Goal: Task Accomplishment & Management: Manage account settings

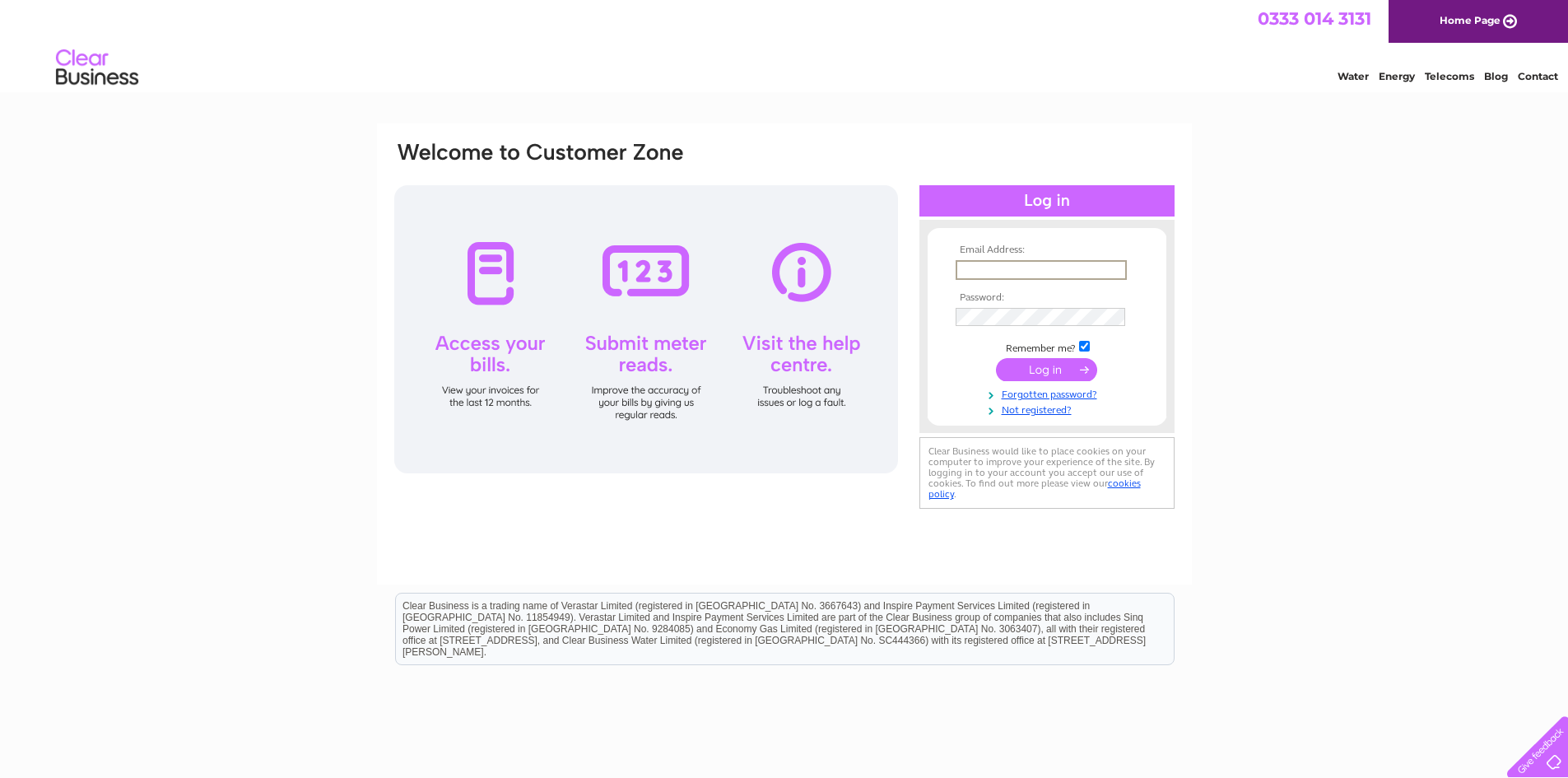
click at [1005, 272] on input "text" at bounding box center [1042, 269] width 172 height 20
type input "dhautosprayersltd@gmail.com"
click at [1052, 371] on input "submit" at bounding box center [1046, 368] width 101 height 23
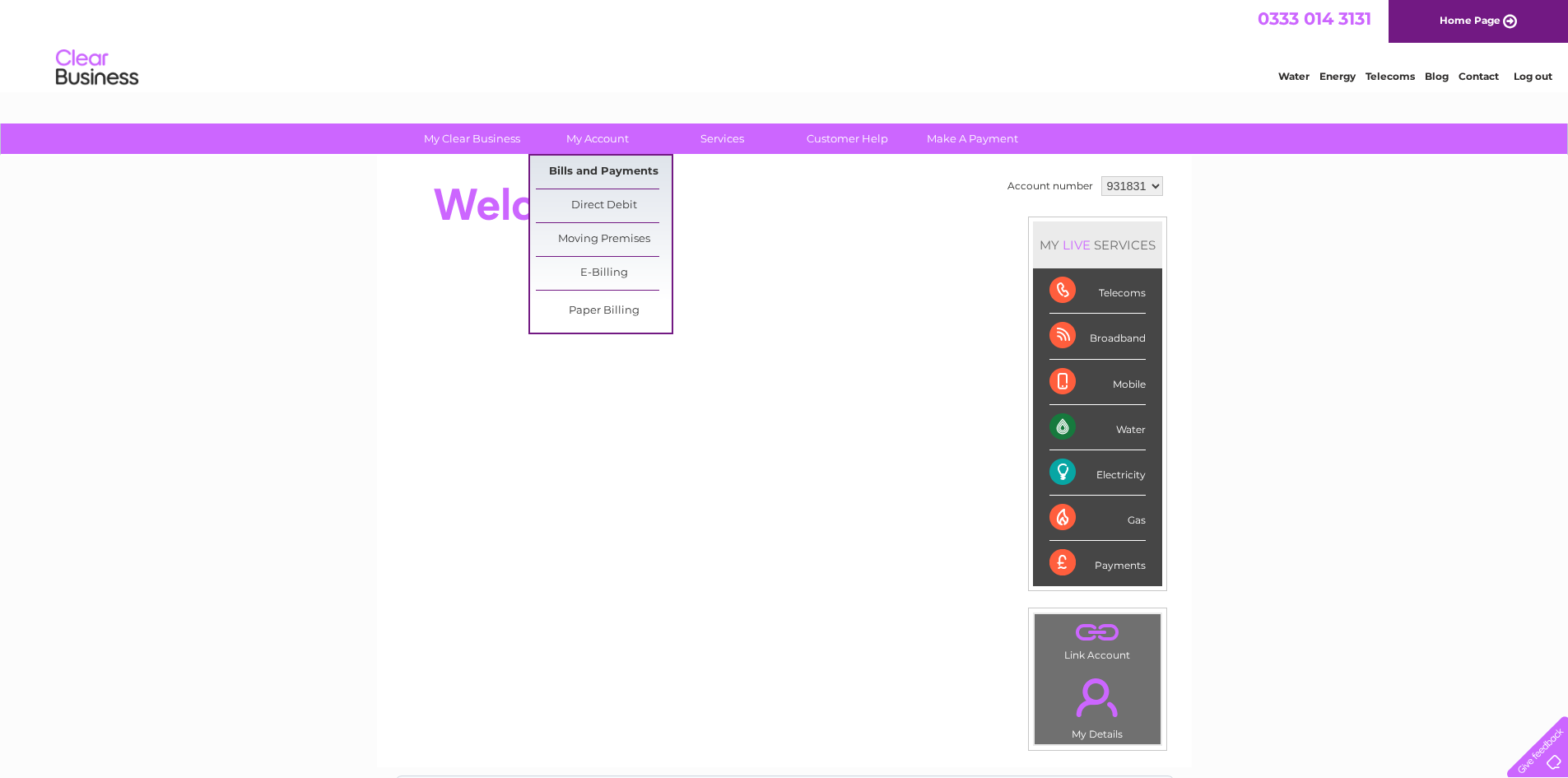
click at [604, 172] on link "Bills and Payments" at bounding box center [603, 172] width 136 height 33
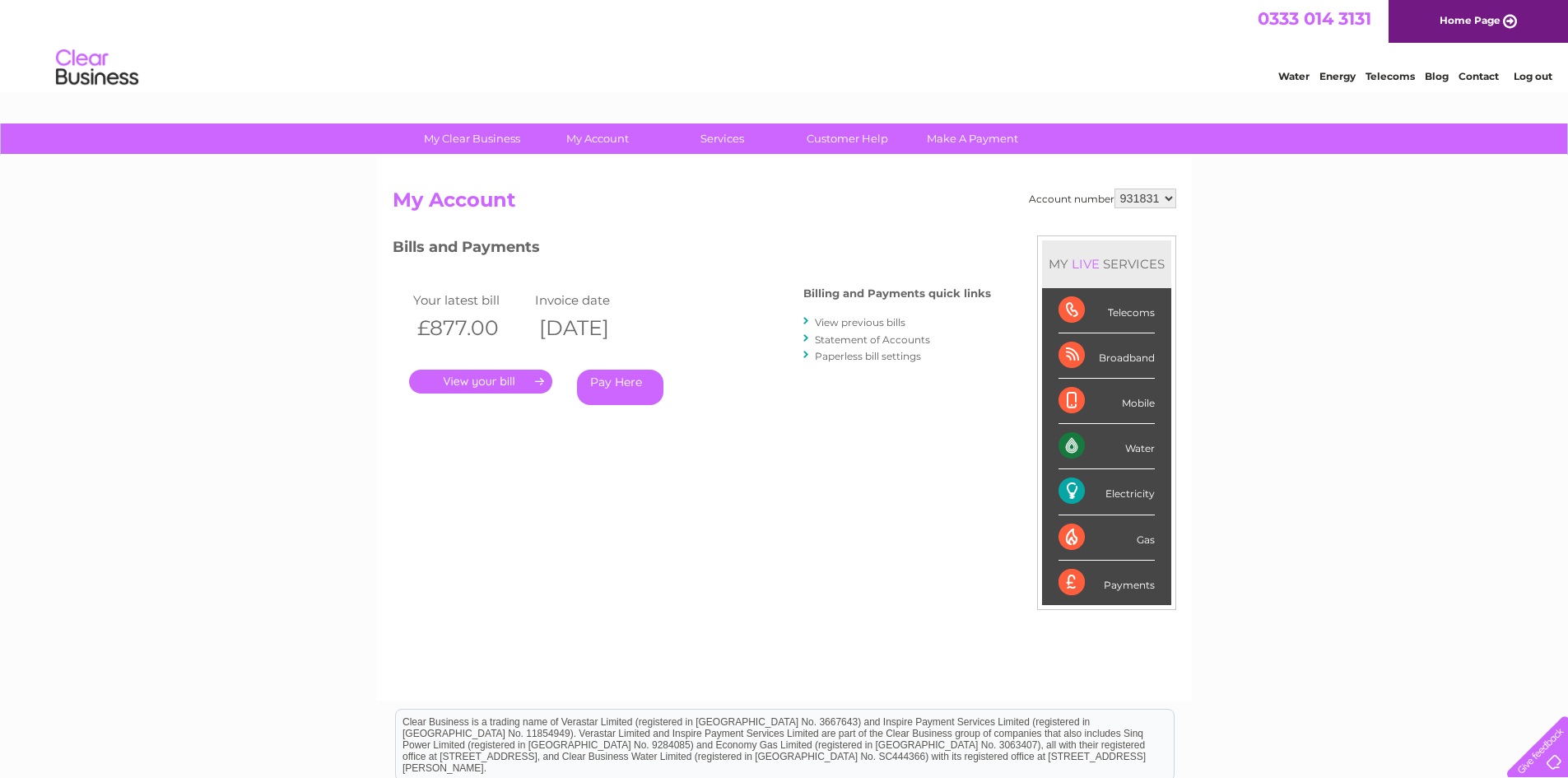
click at [510, 381] on link "." at bounding box center [480, 381] width 143 height 24
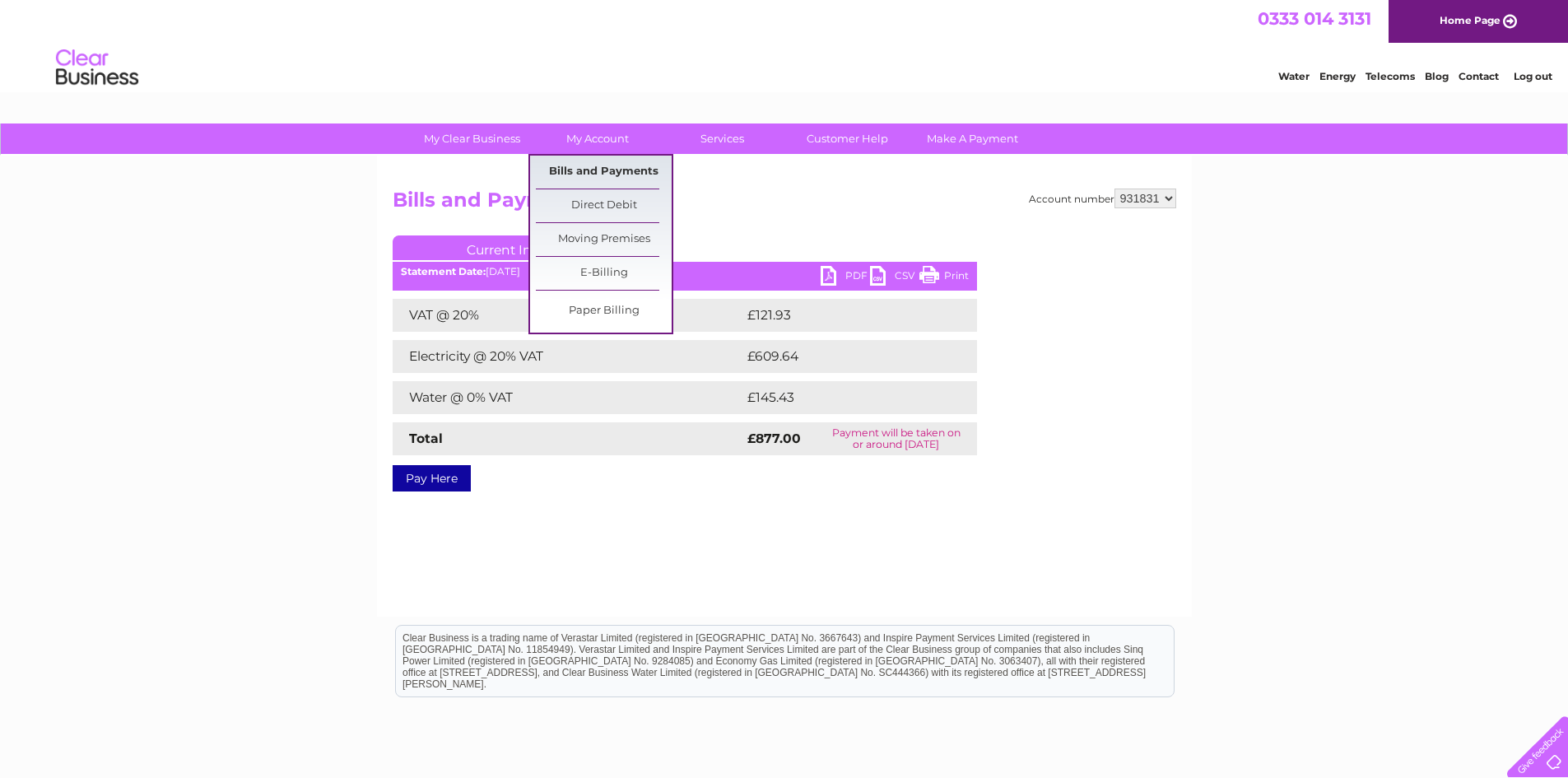
click at [573, 171] on link "Bills and Payments" at bounding box center [603, 172] width 136 height 33
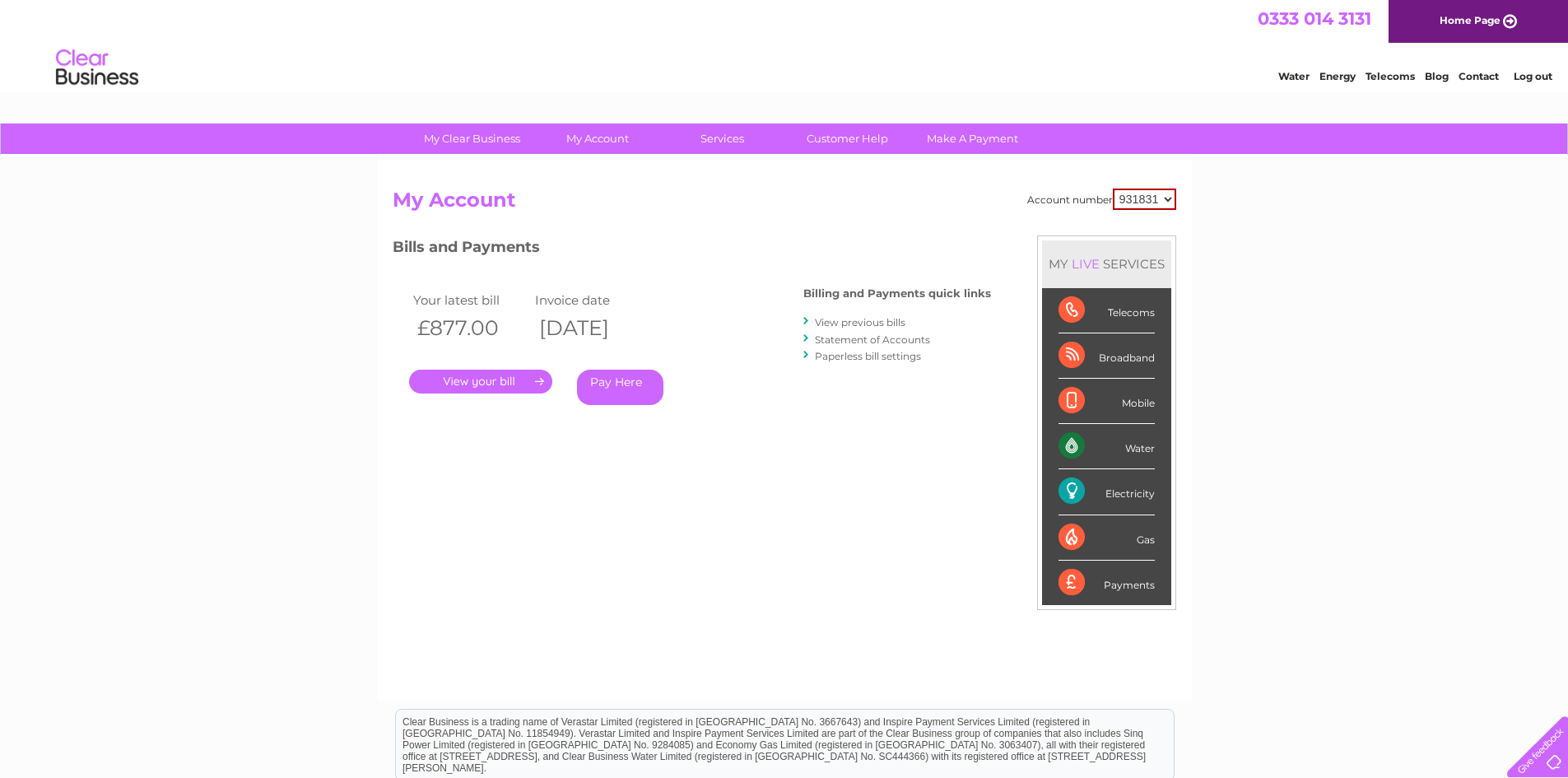
click at [863, 323] on link "View previous bills" at bounding box center [859, 322] width 90 height 12
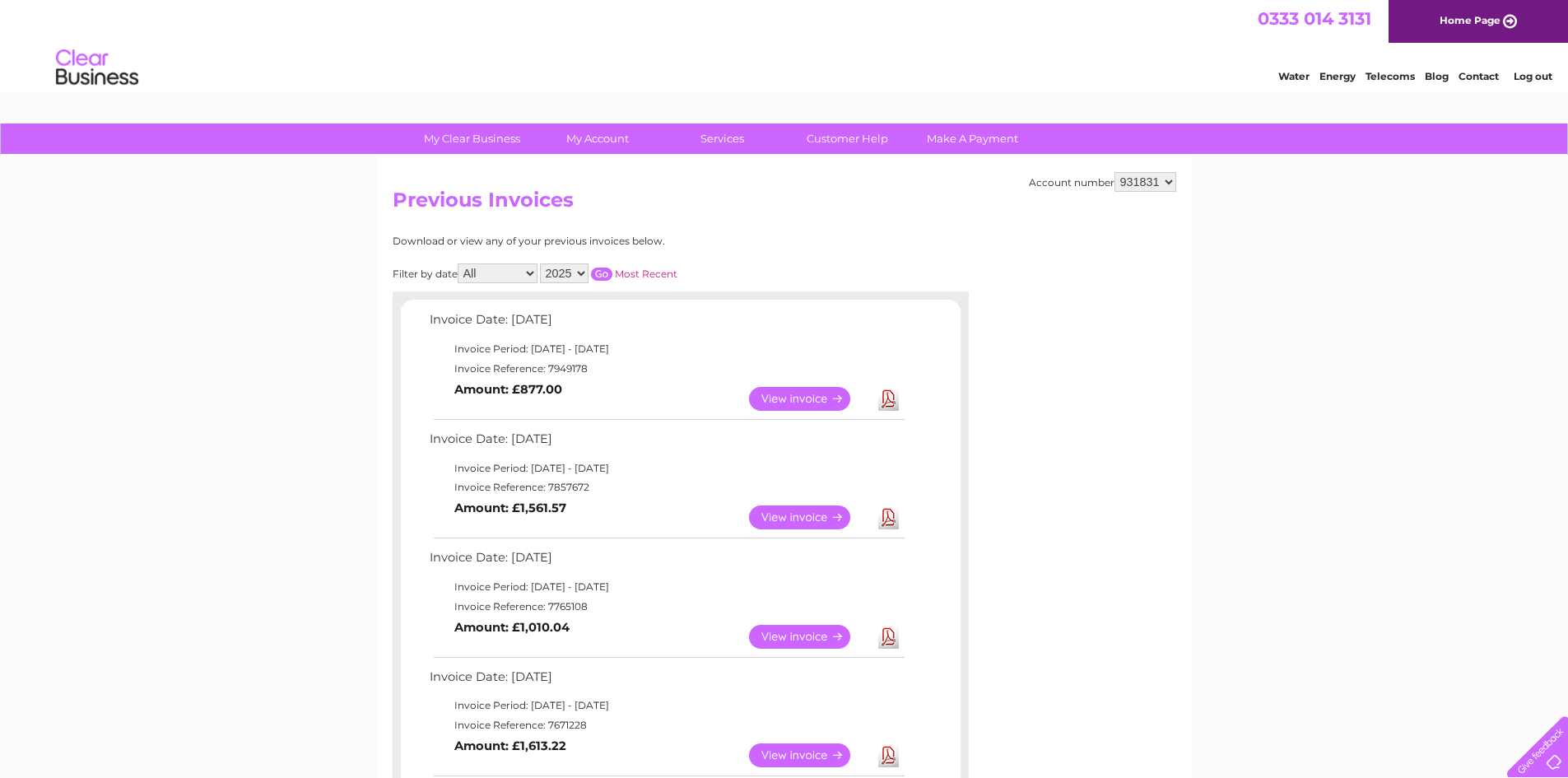
click at [790, 515] on link "View" at bounding box center [810, 517] width 121 height 24
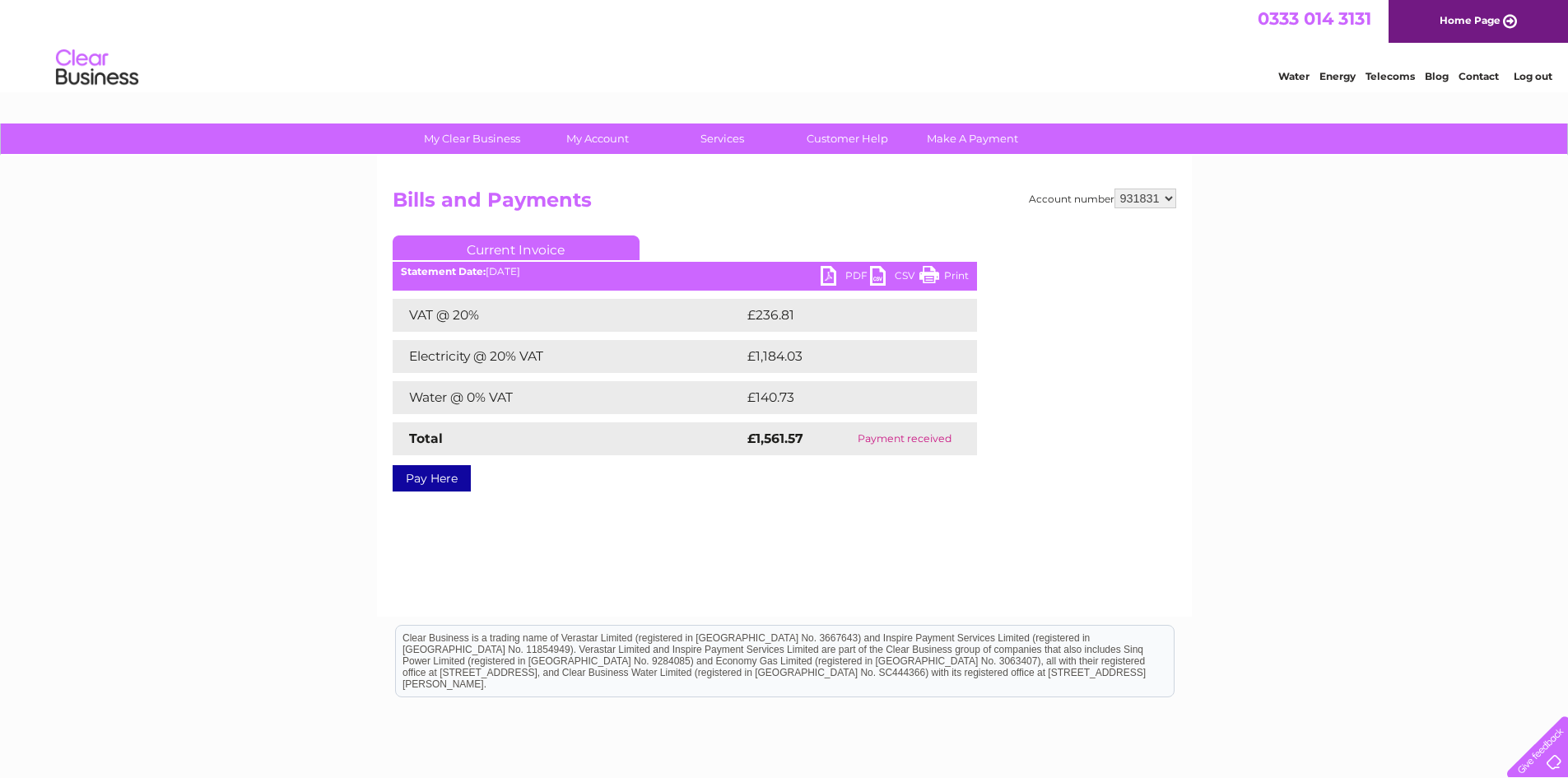
click at [831, 277] on link "PDF" at bounding box center [845, 277] width 49 height 24
